Goal: Task Accomplishment & Management: Use online tool/utility

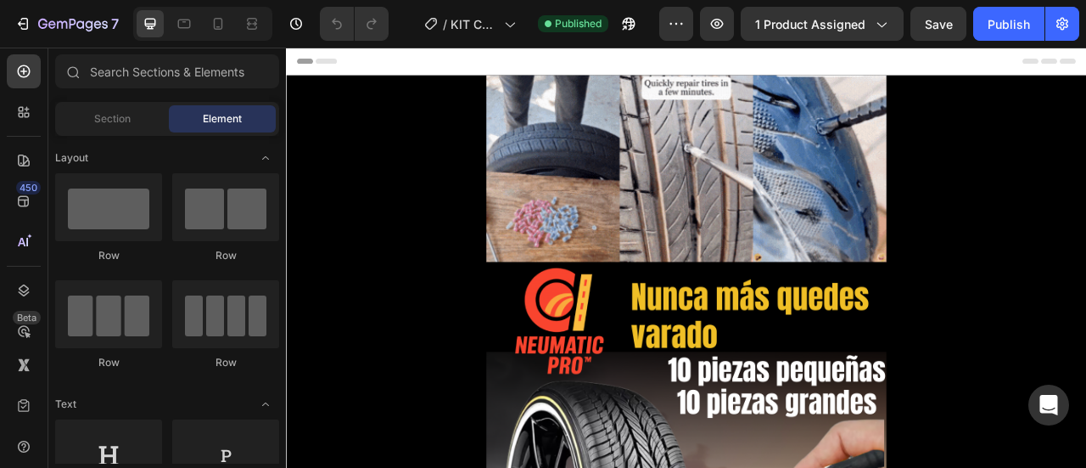
click at [336, 68] on span "Header" at bounding box center [336, 64] width 37 height 17
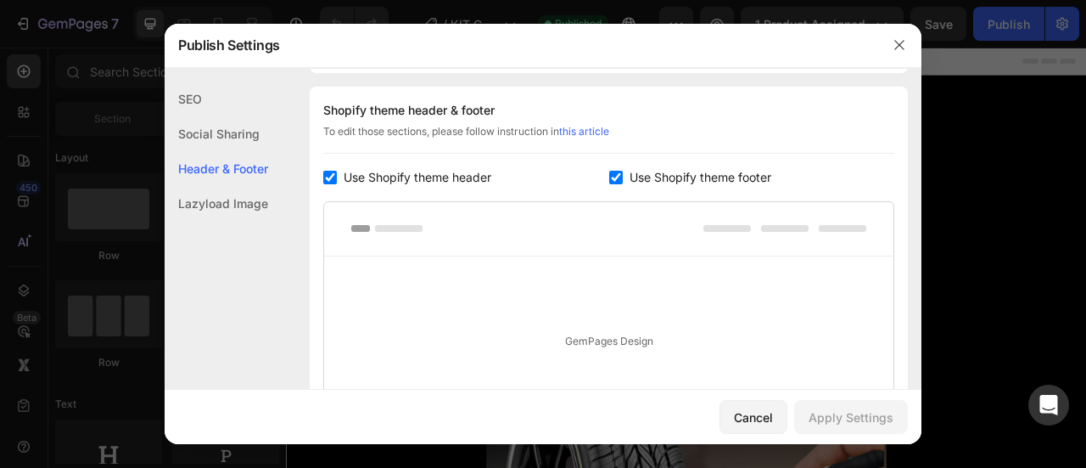
scroll to position [247, 0]
click at [336, 169] on input "checkbox" at bounding box center [330, 176] width 14 height 14
checkbox input "false"
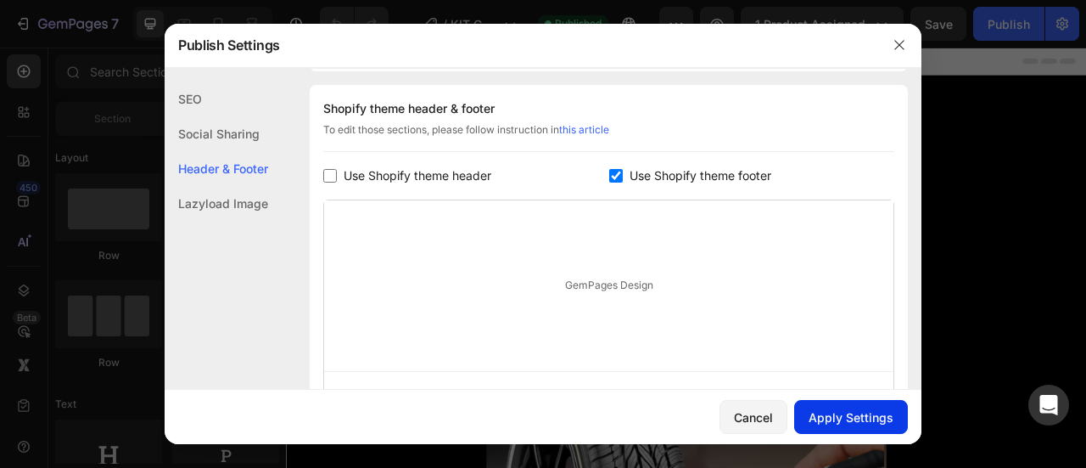
click at [834, 405] on button "Apply Settings" at bounding box center [851, 417] width 114 height 34
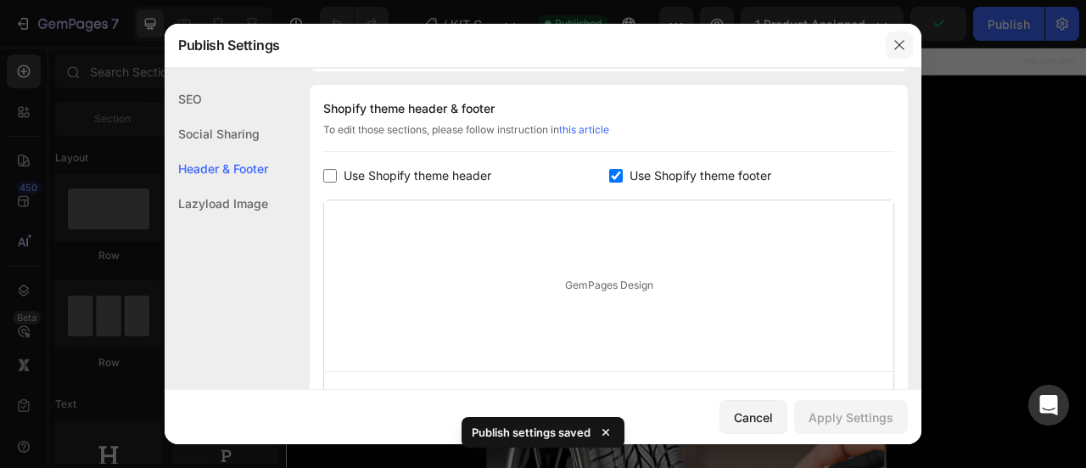
click at [892, 50] on button "button" at bounding box center [899, 44] width 27 height 27
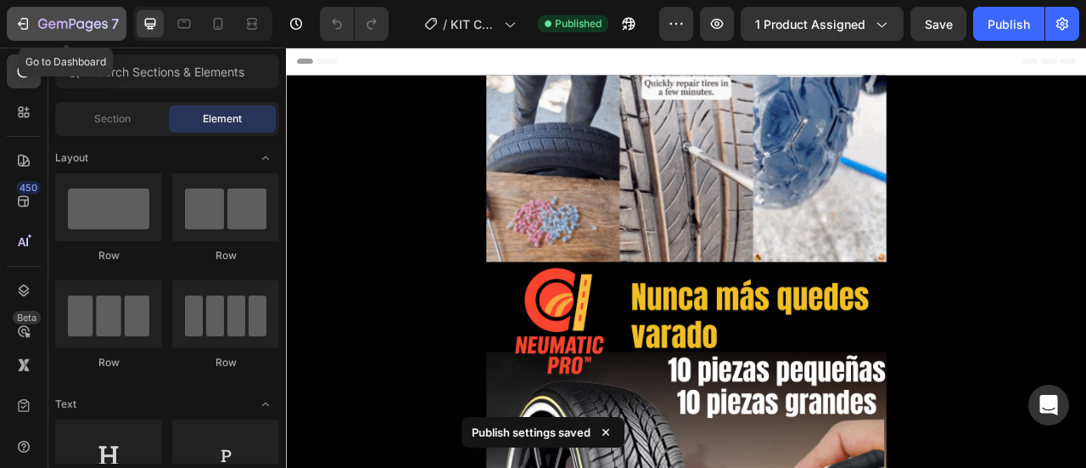
click at [76, 23] on icon "button" at bounding box center [73, 25] width 70 height 14
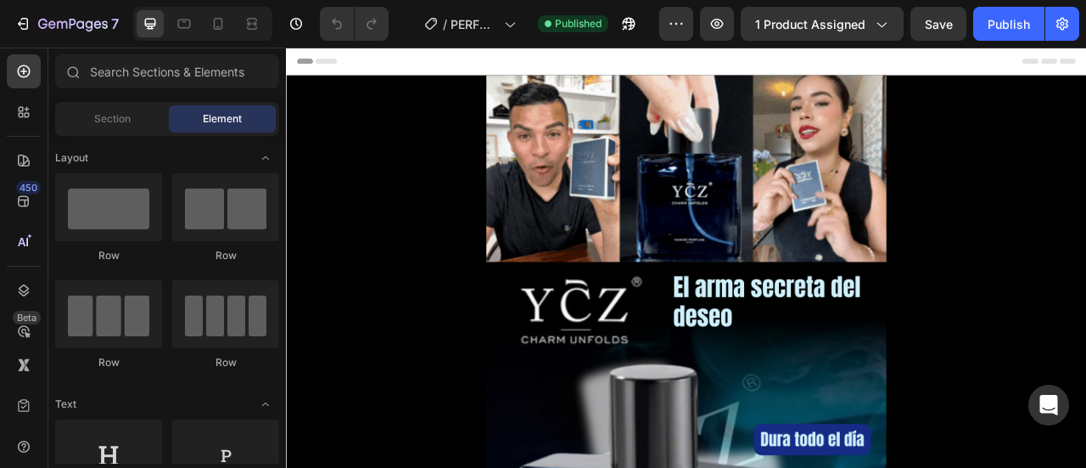
click at [322, 63] on span "Header" at bounding box center [336, 64] width 37 height 17
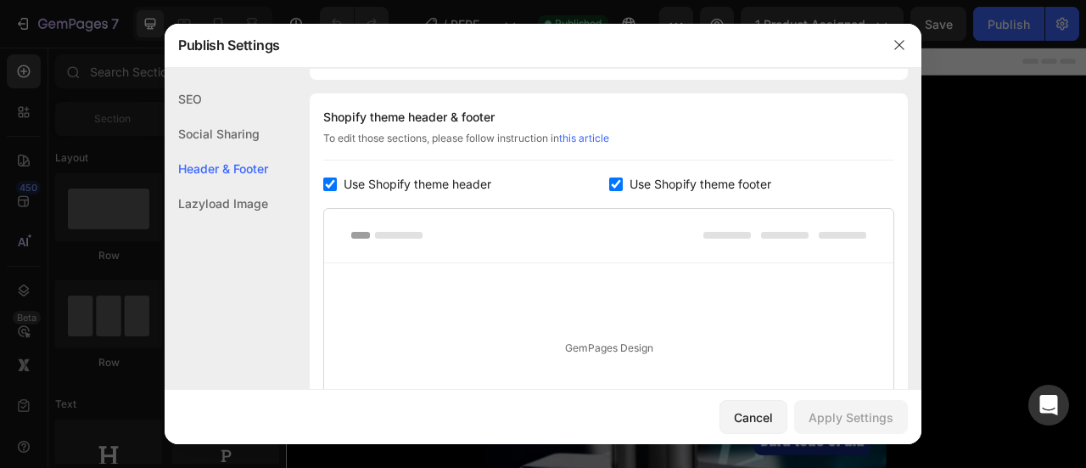
scroll to position [247, 0]
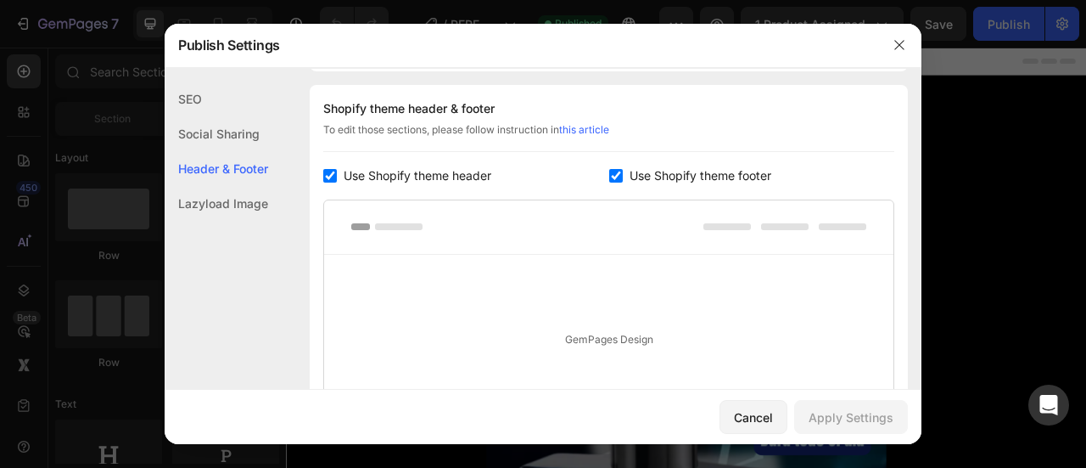
click at [328, 176] on input "checkbox" at bounding box center [330, 176] width 14 height 14
checkbox input "false"
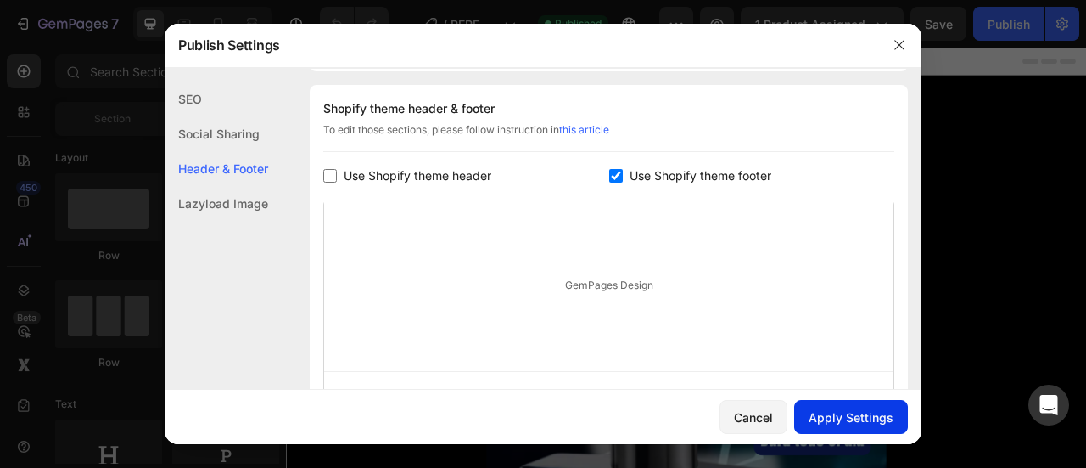
click at [807, 401] on button "Apply Settings" at bounding box center [851, 417] width 114 height 34
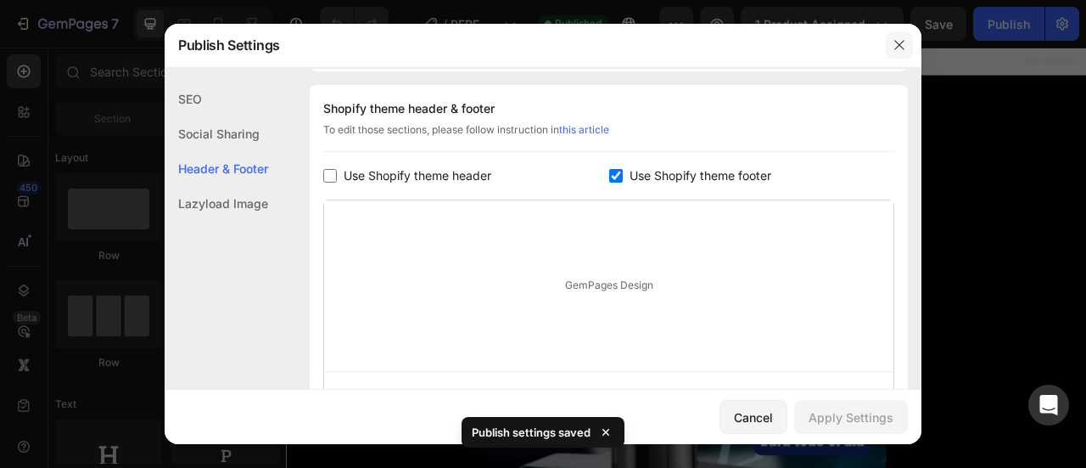
click at [895, 53] on button "button" at bounding box center [899, 44] width 27 height 27
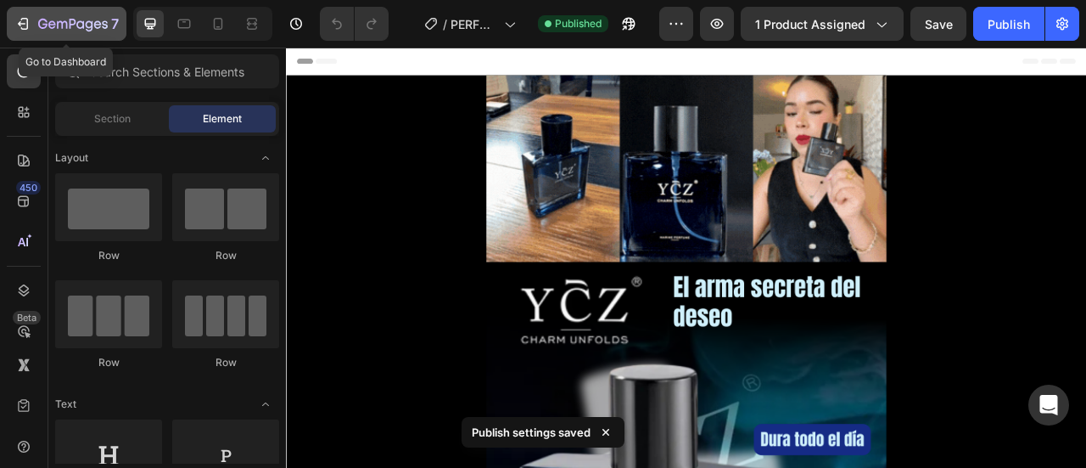
click at [63, 21] on icon "button" at bounding box center [62, 25] width 10 height 8
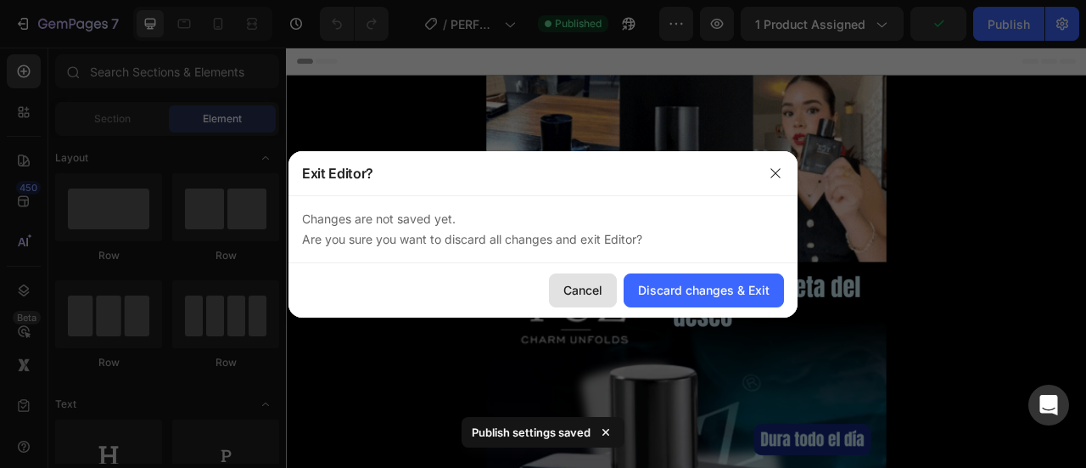
click at [575, 306] on button "Cancel" at bounding box center [583, 290] width 68 height 34
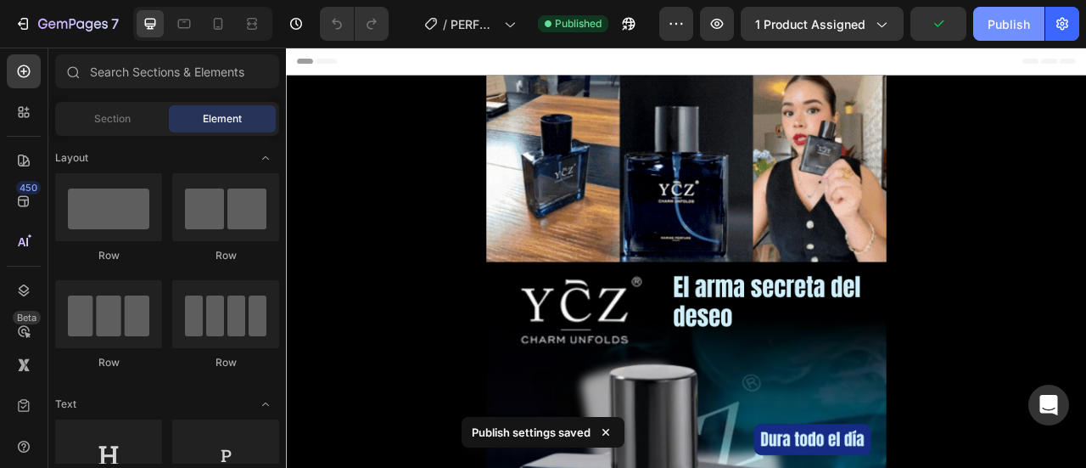
click at [1007, 30] on div "Publish" at bounding box center [1009, 24] width 42 height 18
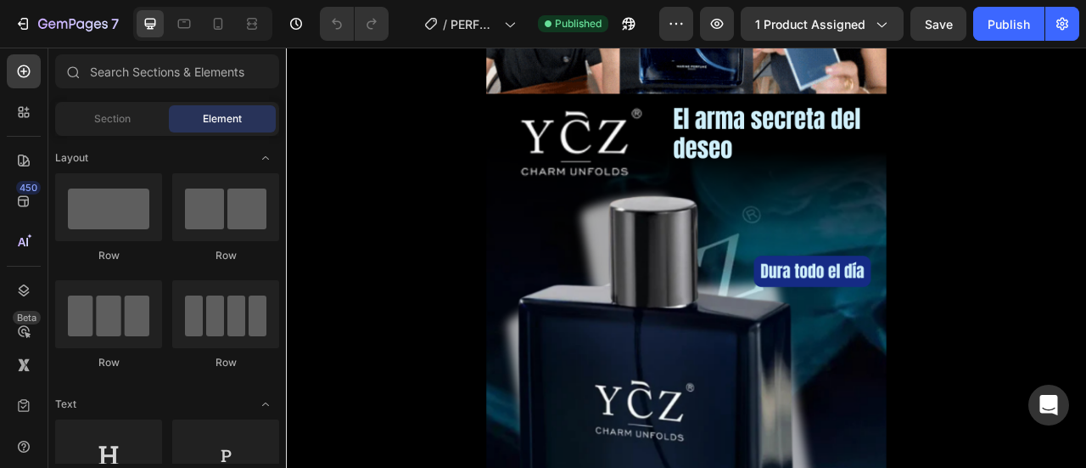
scroll to position [89, 0]
